Goal: Task Accomplishment & Management: Use online tool/utility

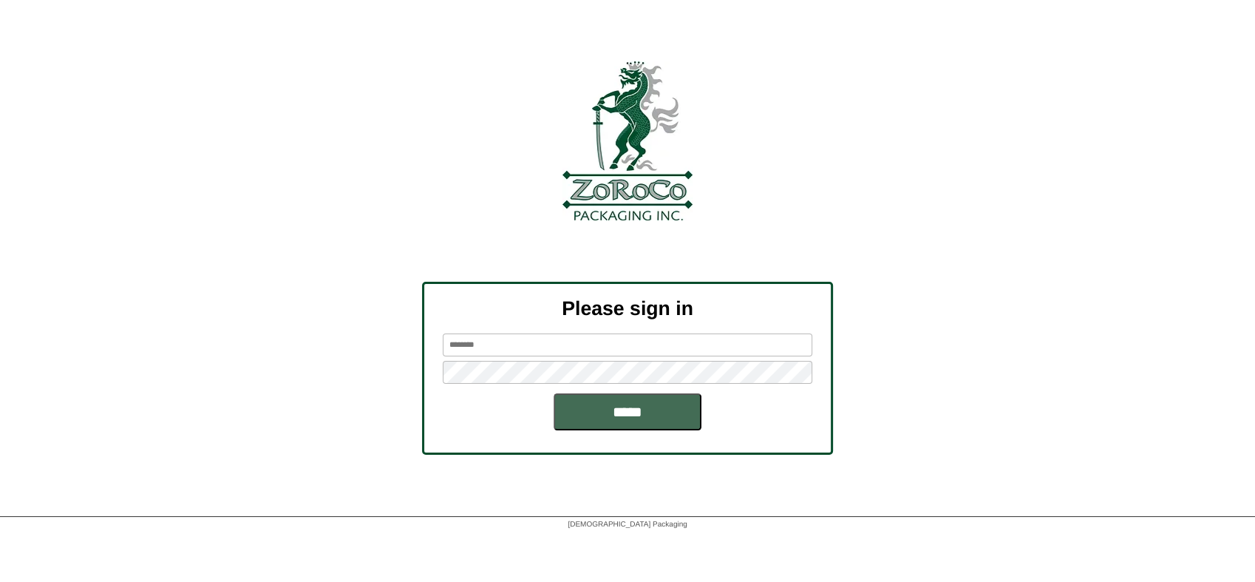
type input "********"
click at [653, 405] on input "*****" at bounding box center [628, 411] width 148 height 37
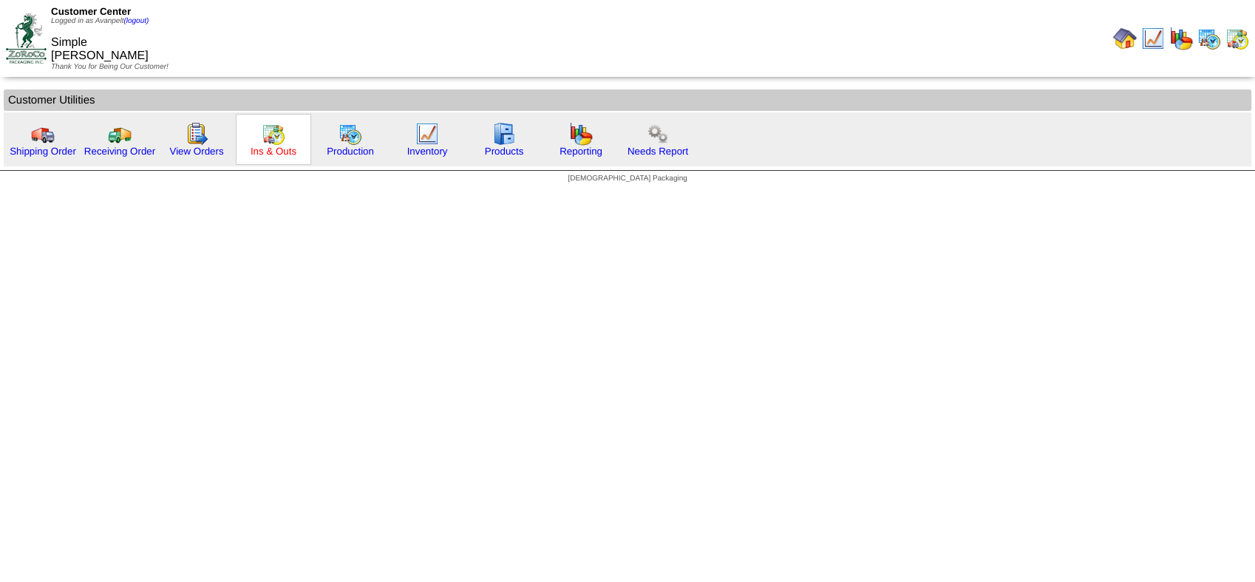
click at [293, 150] on link "Ins & Outs" at bounding box center [274, 151] width 46 height 11
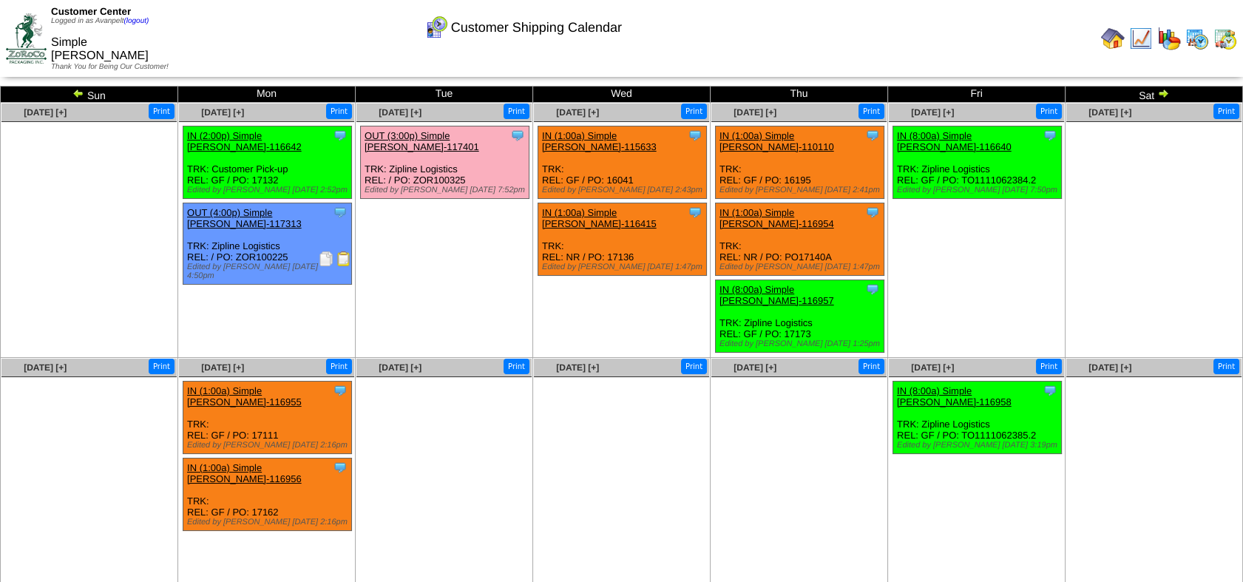
click at [343, 251] on img at bounding box center [343, 258] width 15 height 15
click at [27, 30] on img at bounding box center [26, 38] width 41 height 50
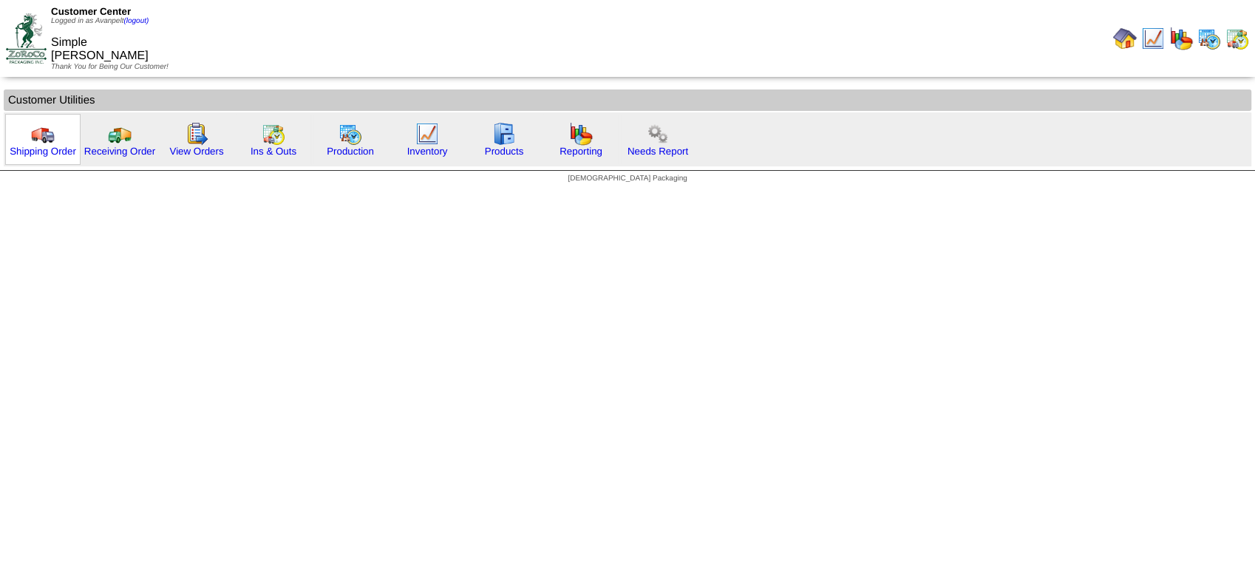
click at [18, 135] on div "Shipping Order" at bounding box center [42, 139] width 75 height 51
click at [54, 149] on link "Shipping Order" at bounding box center [43, 151] width 67 height 11
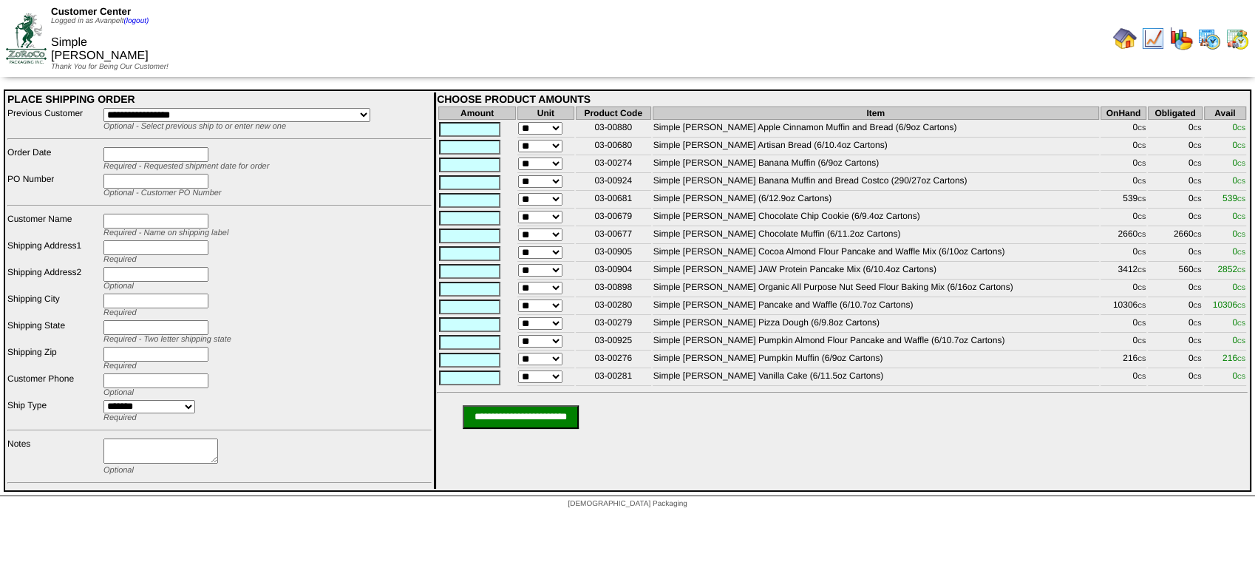
click at [18, 35] on img at bounding box center [26, 38] width 41 height 50
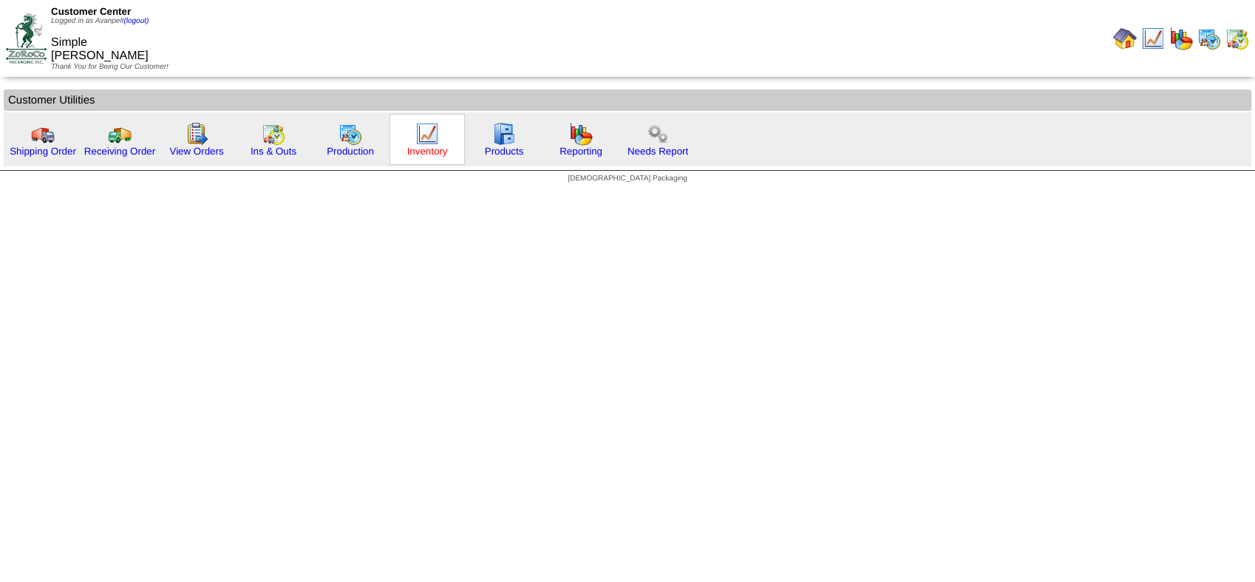
click at [427, 151] on link "Inventory" at bounding box center [427, 151] width 41 height 11
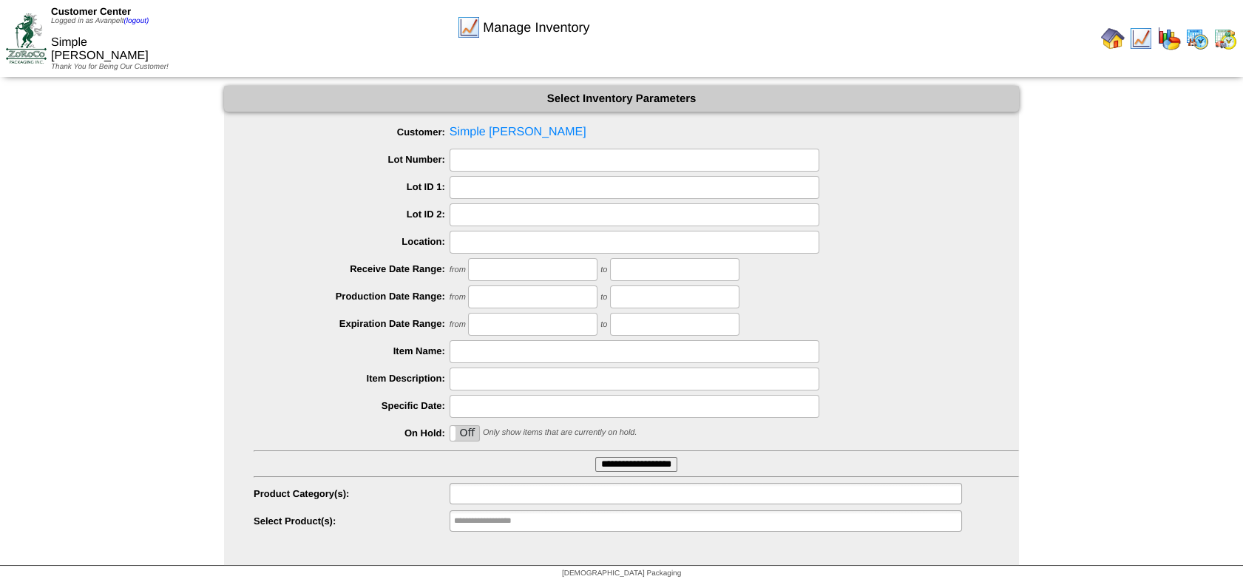
click at [575, 488] on ul at bounding box center [705, 493] width 512 height 21
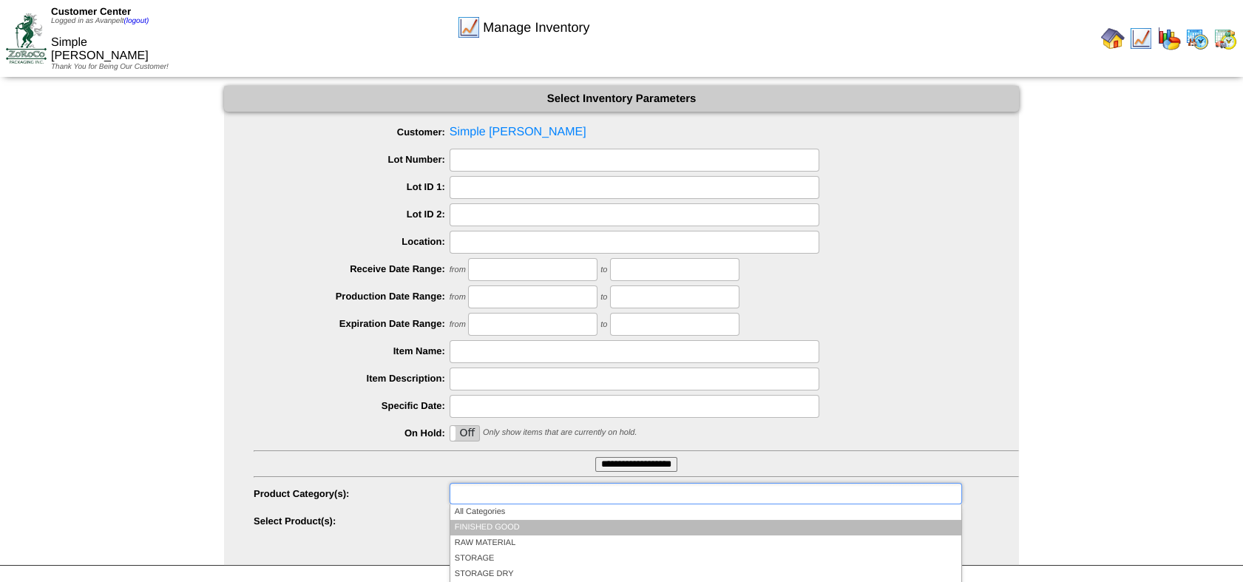
click at [562, 529] on li "FINISHED GOOD" at bounding box center [705, 528] width 511 height 16
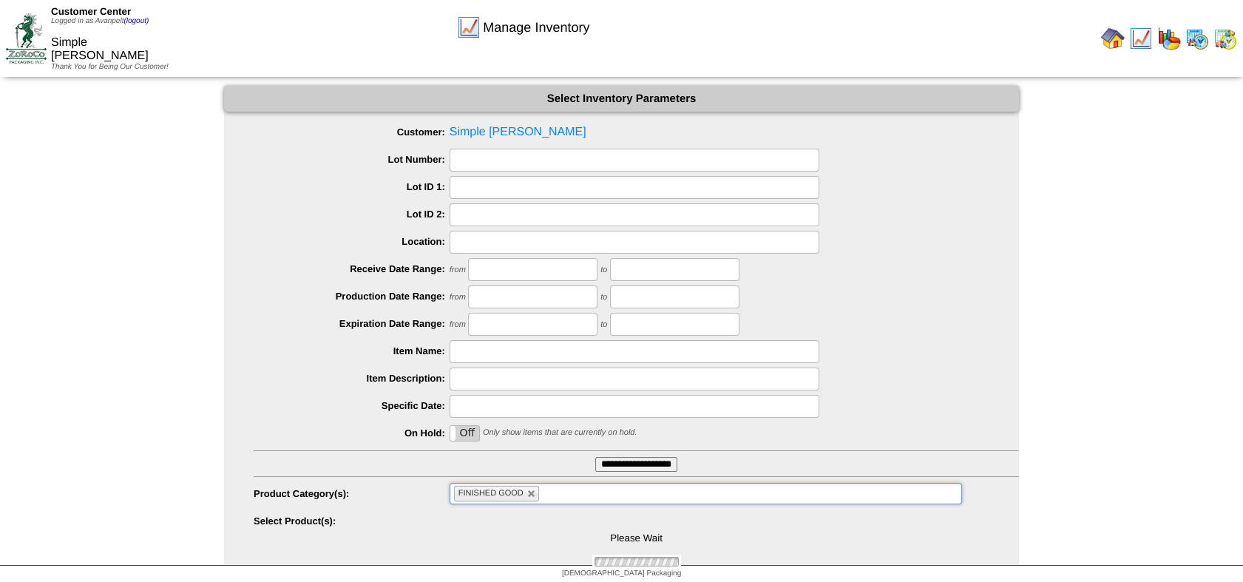
click at [609, 464] on input "**********" at bounding box center [636, 464] width 82 height 15
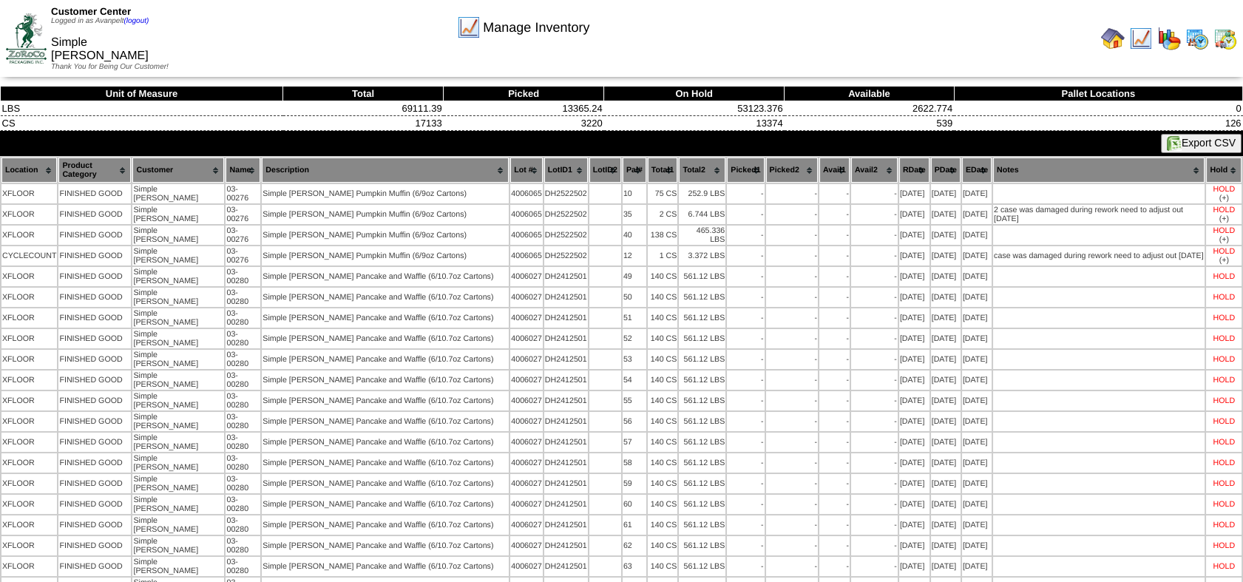
click at [1186, 140] on button "Export CSV" at bounding box center [1201, 143] width 81 height 19
click at [18, 44] on img at bounding box center [26, 38] width 41 height 50
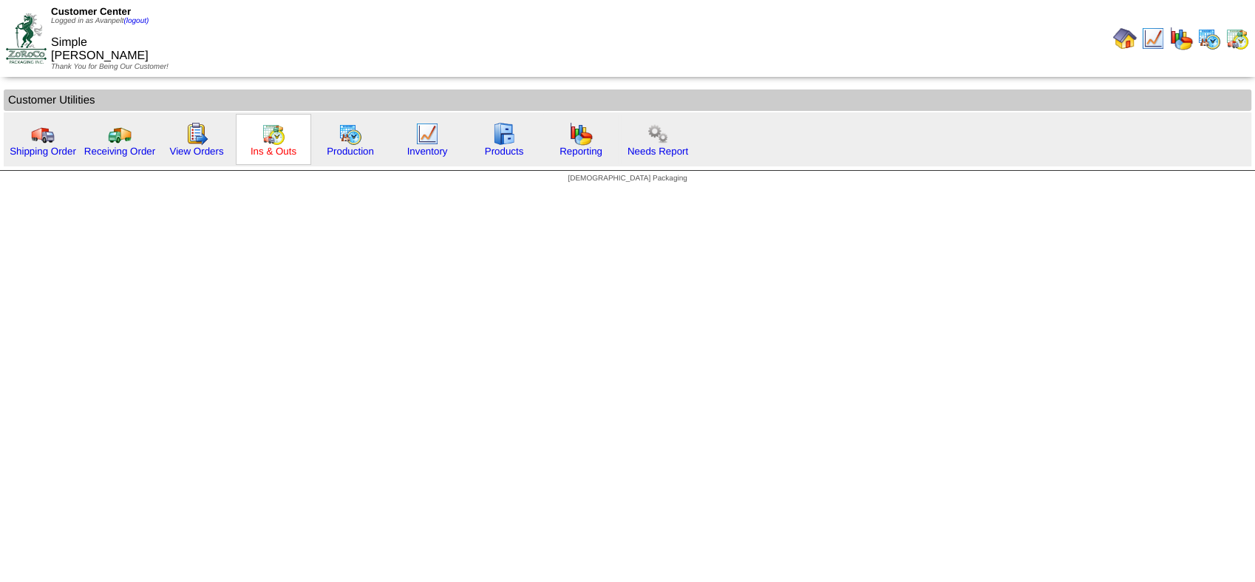
click at [291, 154] on link "Ins & Outs" at bounding box center [274, 151] width 46 height 11
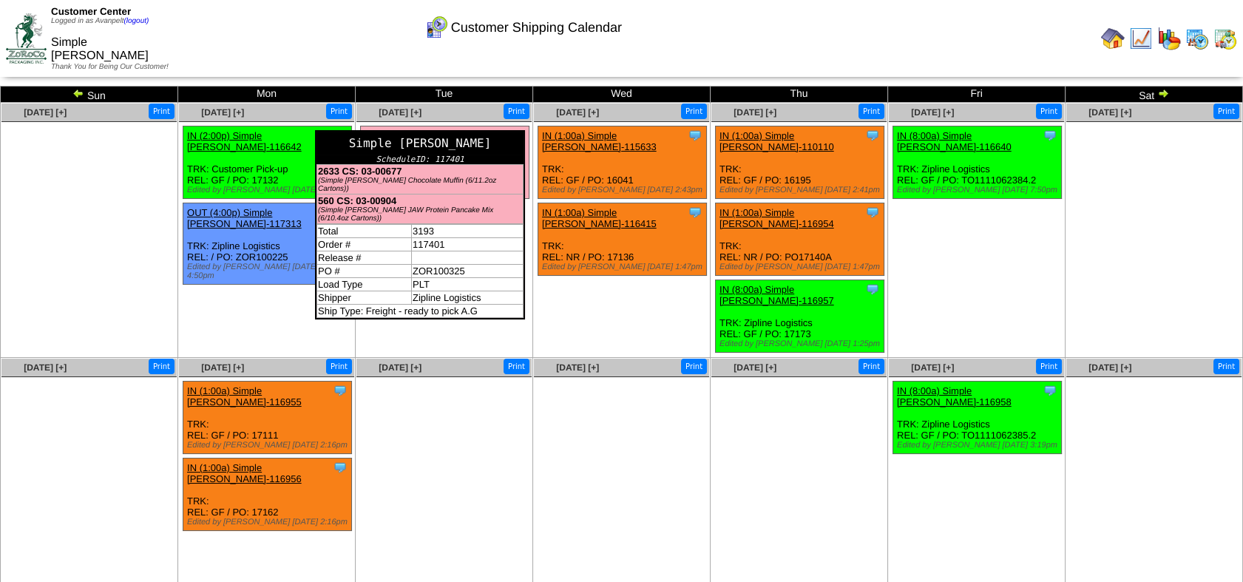
click at [517, 136] on div "Simple [PERSON_NAME]" at bounding box center [419, 143] width 207 height 23
